Goal: Task Accomplishment & Management: Use online tool/utility

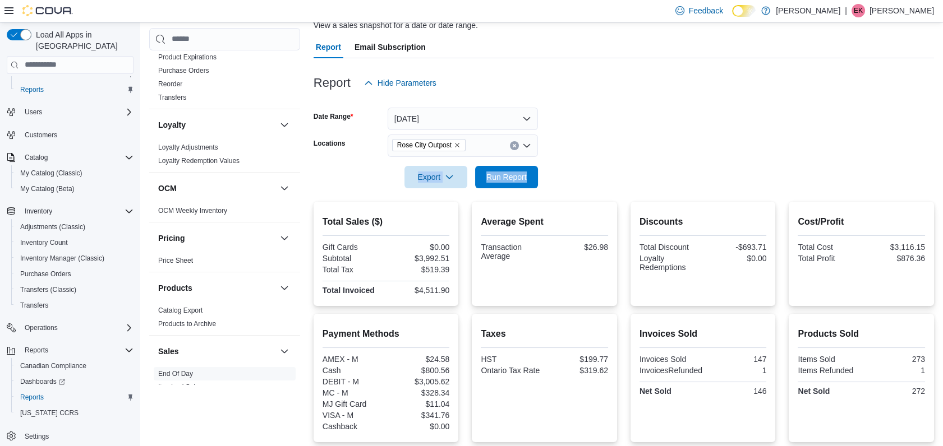
scroll to position [60, 0]
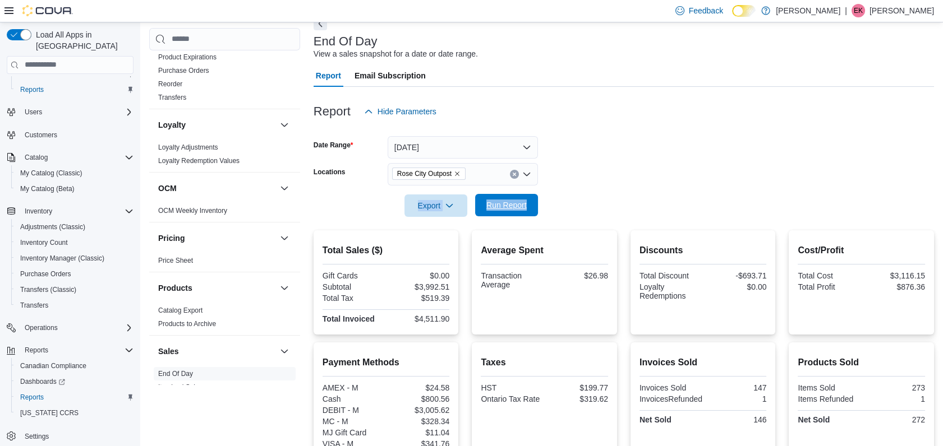
click at [491, 201] on span "Run Report" at bounding box center [506, 205] width 40 height 11
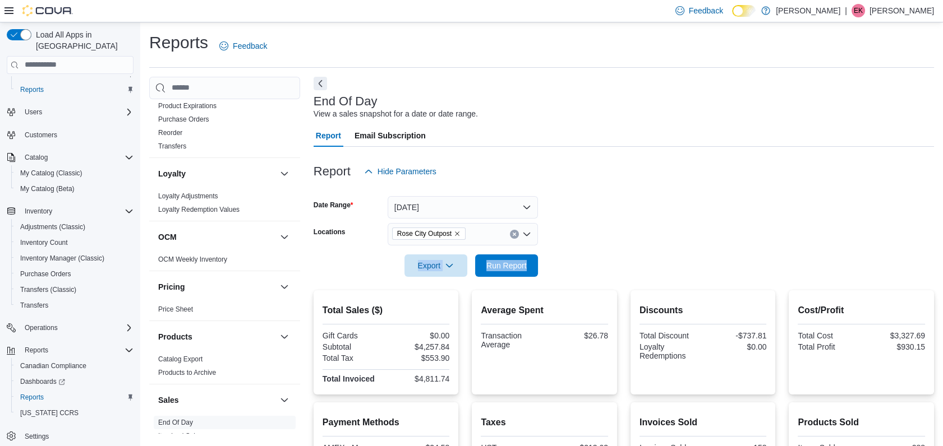
scroll to position [0, 0]
click at [555, 150] on div at bounding box center [624, 153] width 620 height 13
click at [500, 266] on span "Run Report" at bounding box center [506, 265] width 40 height 11
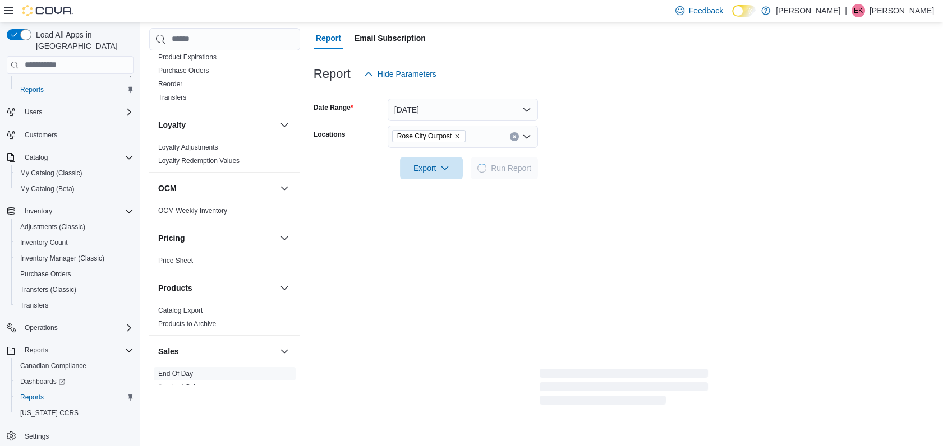
scroll to position [246, 0]
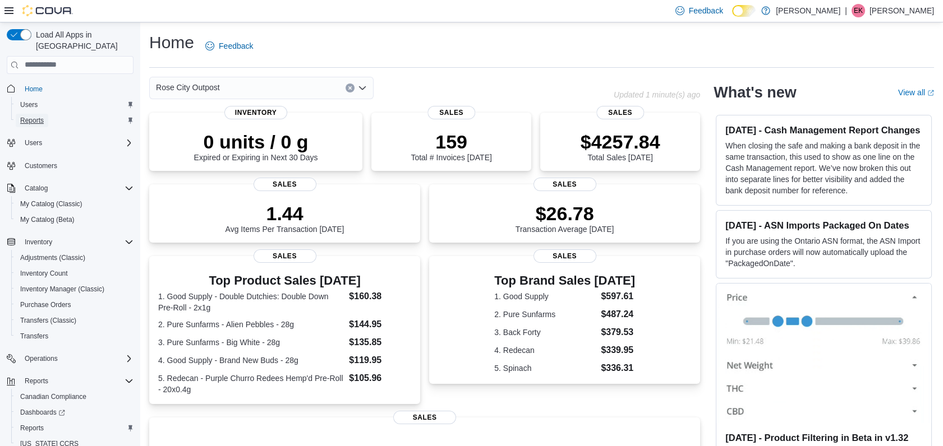
click at [48, 114] on link "Reports" at bounding box center [32, 120] width 33 height 13
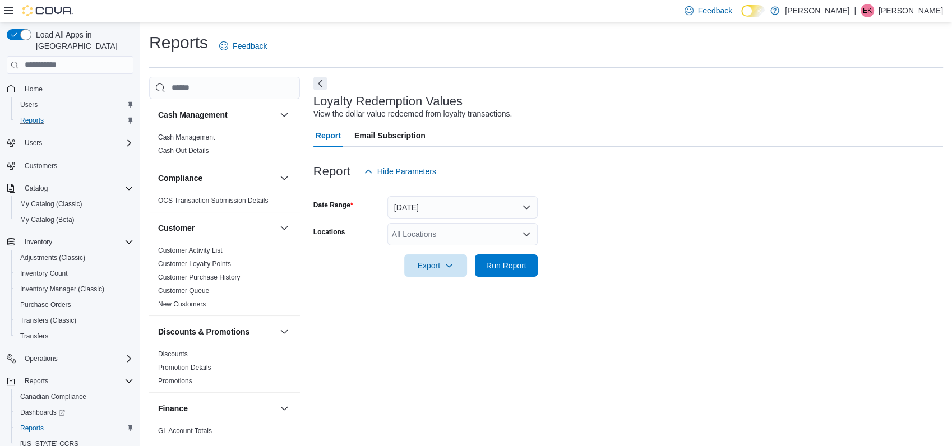
click at [442, 242] on div "All Locations" at bounding box center [463, 234] width 150 height 22
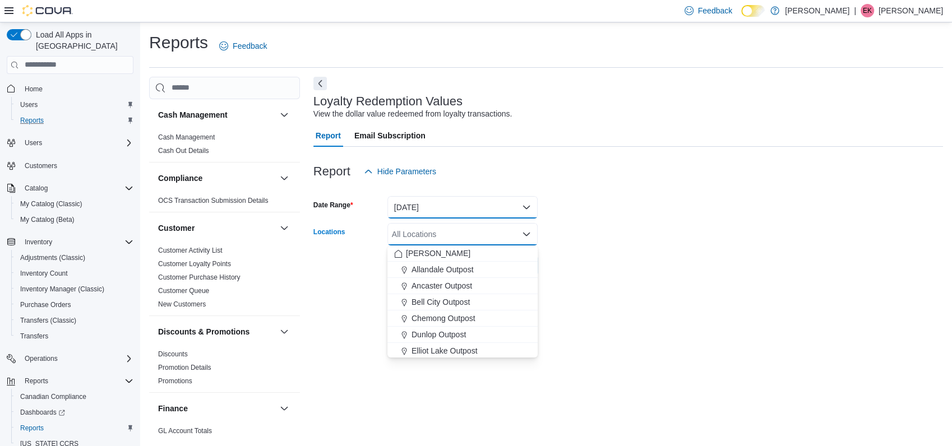
click at [435, 199] on button "Yesterday" at bounding box center [463, 207] width 150 height 22
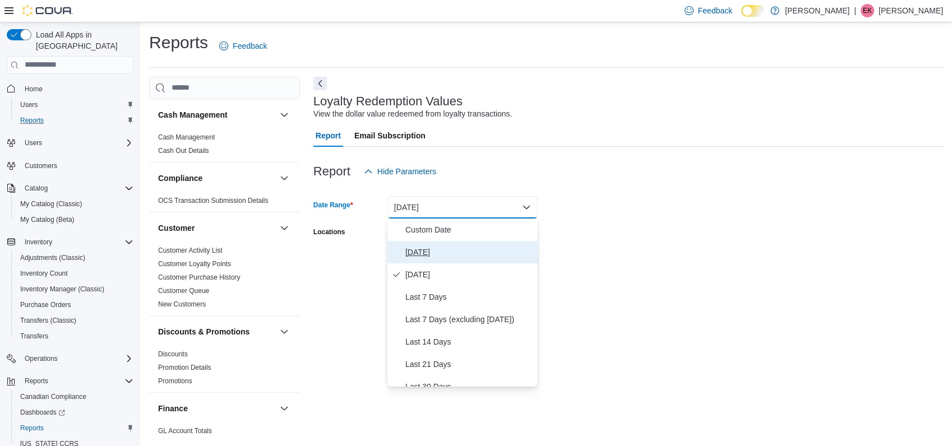
click at [430, 248] on span "[DATE]" at bounding box center [470, 252] width 128 height 13
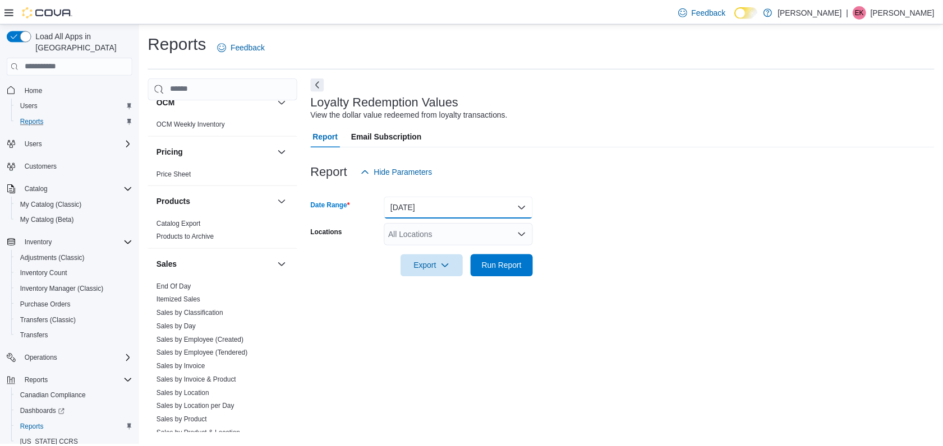
scroll to position [685, 0]
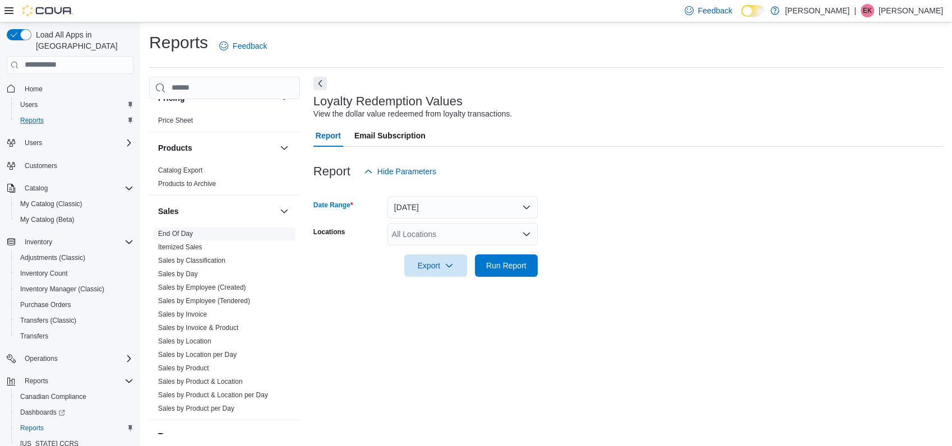
click at [173, 234] on link "End Of Day" at bounding box center [175, 234] width 35 height 8
click at [407, 234] on div "All Locations" at bounding box center [463, 234] width 150 height 22
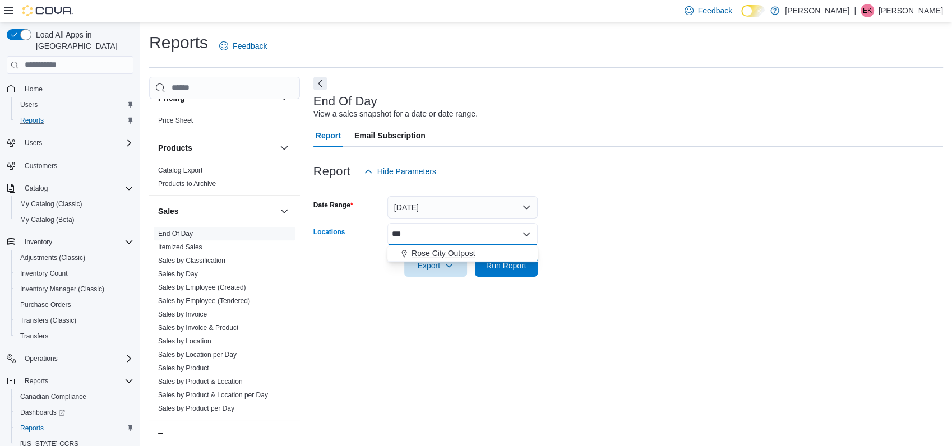
type input "***"
click at [430, 252] on span "Rose City Outpost" at bounding box center [444, 253] width 64 height 11
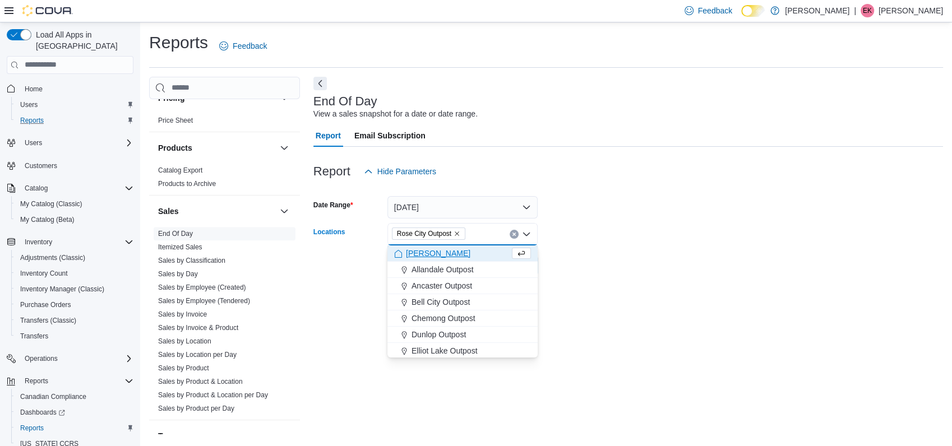
click at [700, 219] on form "Date Range Today Locations Rose City Outpost Combo box. Selected. Rose City Out…" at bounding box center [629, 230] width 630 height 94
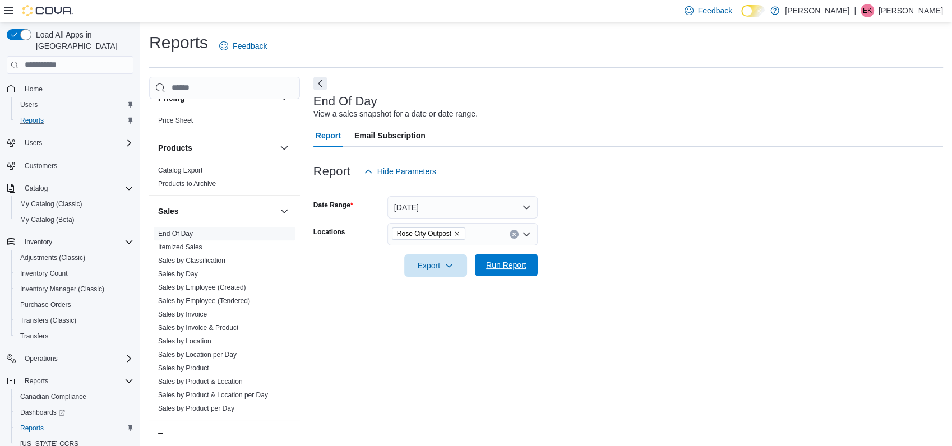
click at [520, 267] on span "Run Report" at bounding box center [506, 265] width 40 height 11
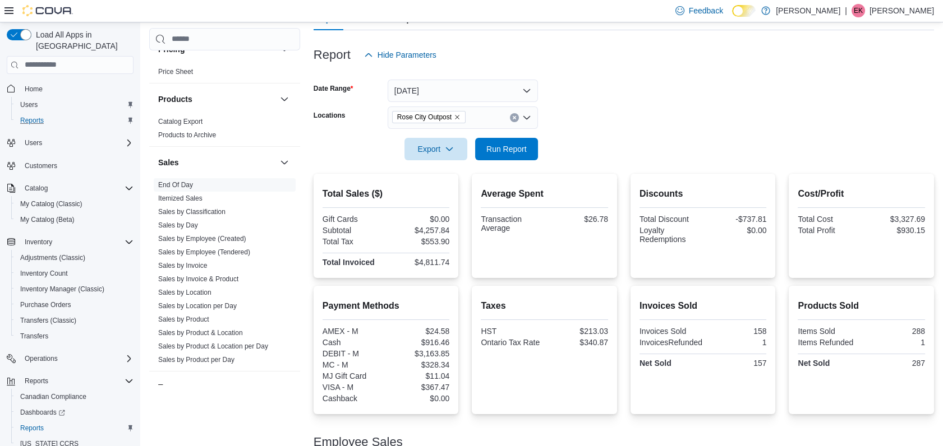
scroll to position [60, 0]
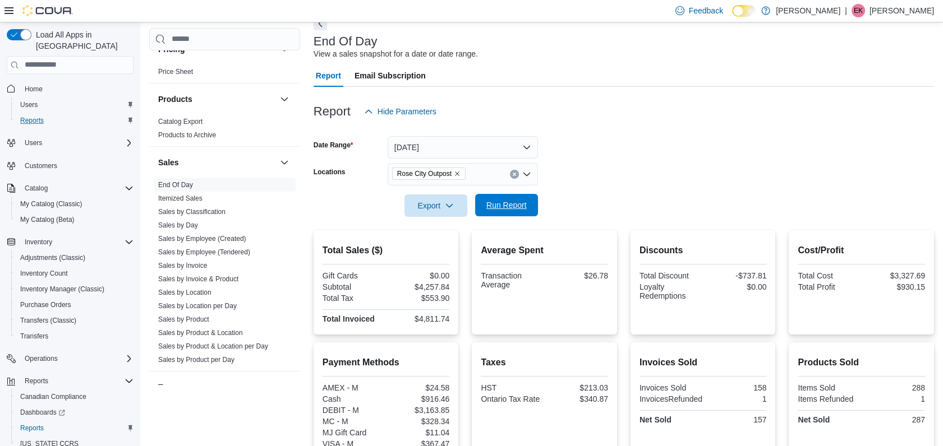
click at [517, 215] on span "Run Report" at bounding box center [506, 205] width 49 height 22
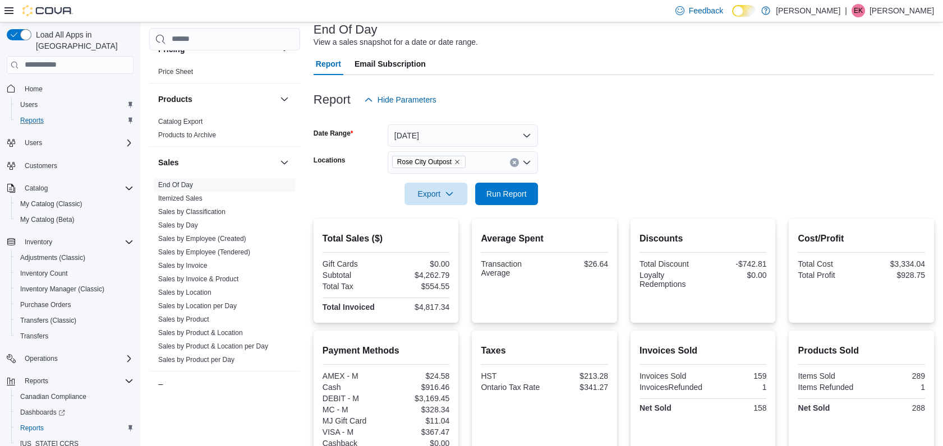
scroll to position [0, 0]
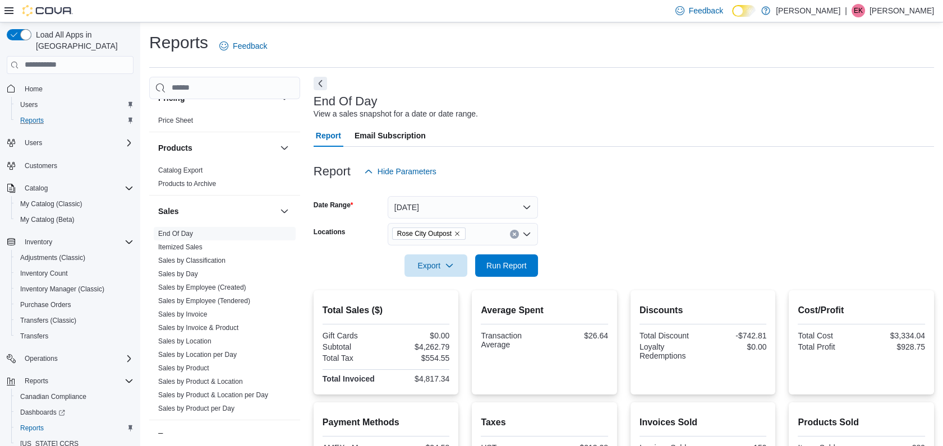
click at [800, 29] on div "Reports Feedback Cash Management Cash Management Cash Out Details Compliance OC…" at bounding box center [541, 384] width 803 height 725
click at [526, 271] on span "Run Report" at bounding box center [506, 265] width 49 height 22
click at [435, 268] on span "Export" at bounding box center [435, 265] width 49 height 22
click at [444, 310] on span "Export to Pdf" at bounding box center [437, 310] width 50 height 9
